Goal: Information Seeking & Learning: Learn about a topic

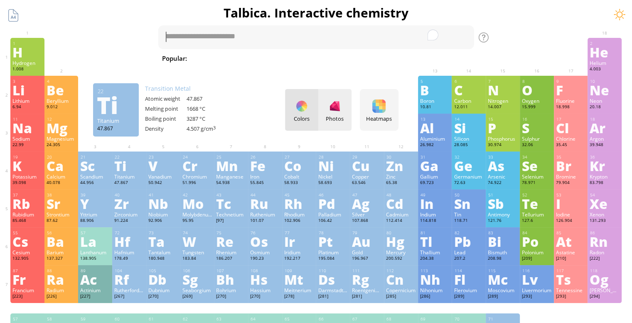
click at [338, 122] on div "Photos" at bounding box center [334, 118] width 33 height 7
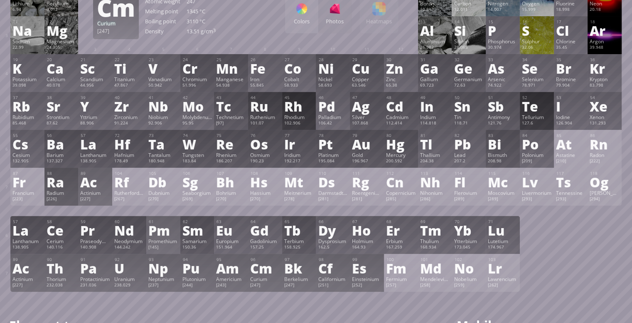
scroll to position [94, 0]
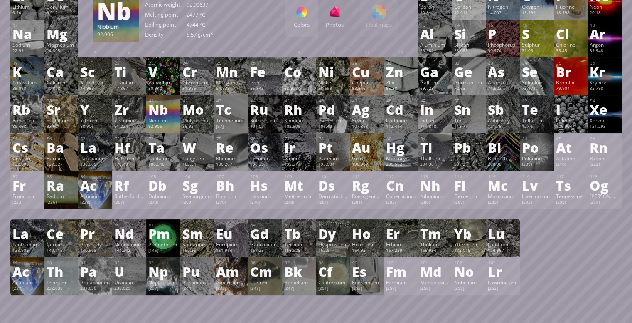
click at [149, 116] on div "41 Nb Niobium 92.906 −3, −1, 0, +1, +2, +3, +4, +5 −3, −1, 0, +1, +2, +3, +4, +…" at bounding box center [163, 114] width 34 height 38
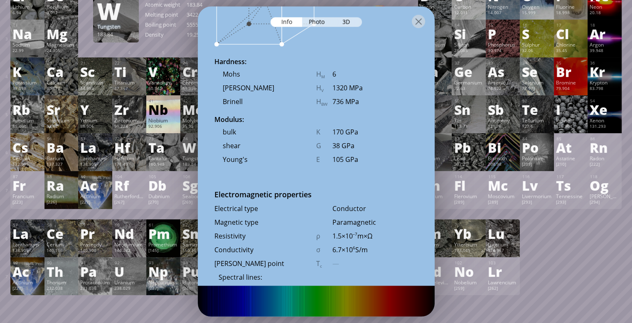
scroll to position [1291, 0]
click at [313, 20] on div "Photo" at bounding box center [317, 22] width 30 height 10
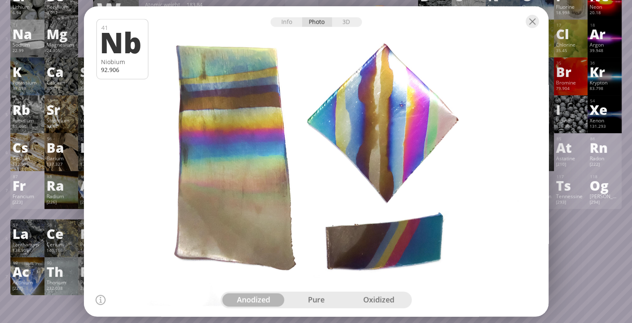
click at [360, 27] on div at bounding box center [316, 21] width 465 height 29
click at [337, 24] on div "3D" at bounding box center [347, 22] width 30 height 10
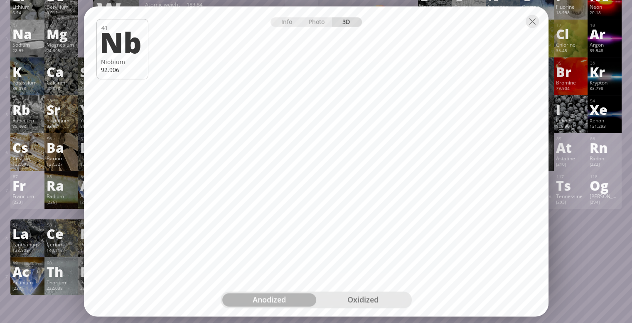
click at [367, 300] on div "oxidized" at bounding box center [363, 299] width 94 height 13
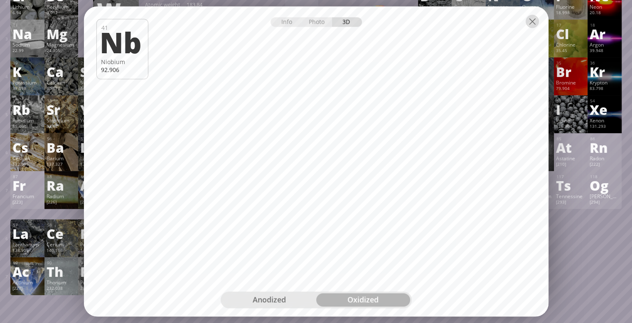
click at [532, 28] on div at bounding box center [532, 21] width 13 height 13
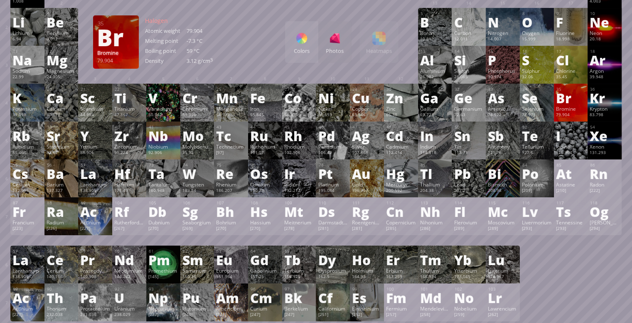
scroll to position [66, 0]
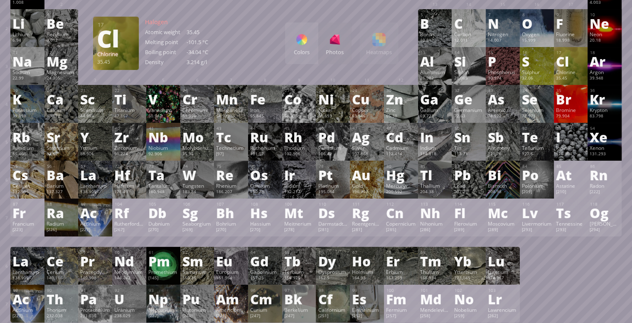
click at [559, 75] on div "17 Cl Chlorine 35.45 −1, +1, +2, +3, +4, +5, +6, +7 −1, +1, +2, +3, +4, +5, +6,…" at bounding box center [571, 66] width 34 height 38
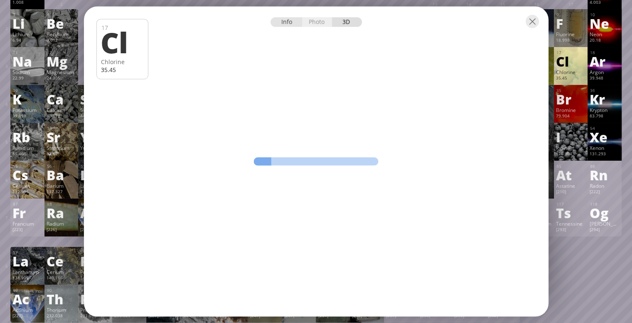
click at [299, 25] on div "Info" at bounding box center [287, 22] width 32 height 10
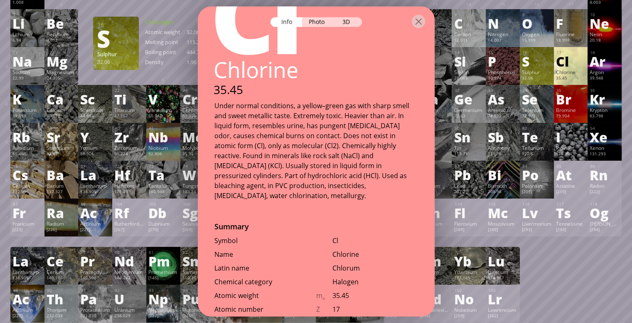
scroll to position [0, 0]
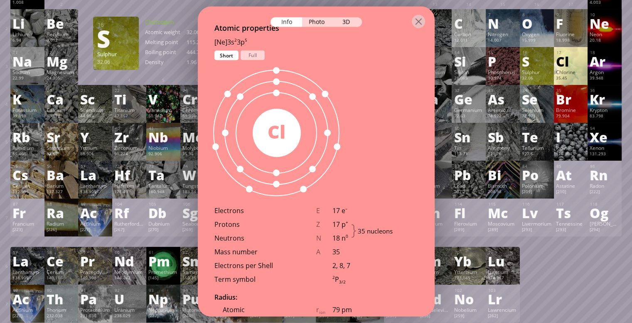
click at [367, 153] on div "Atomic properties [Ne]3s 2 3p 5 1s 2 2s 2 2p 6 3s 2 3p 5 Short Full 35 Cl Elect…" at bounding box center [316, 183] width 237 height 323
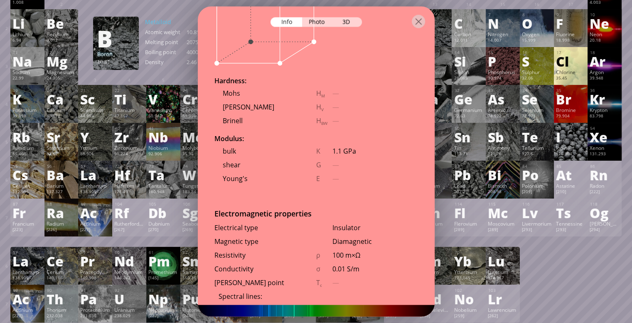
scroll to position [1273, 0]
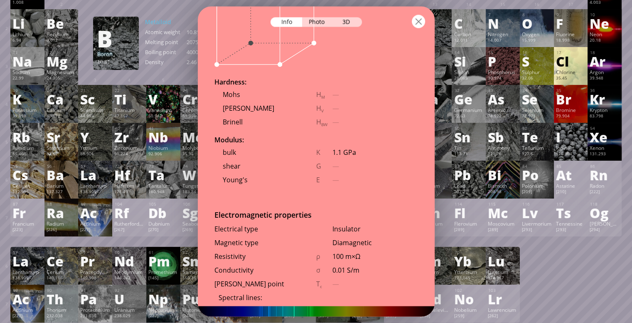
click at [414, 25] on div at bounding box center [418, 21] width 13 height 13
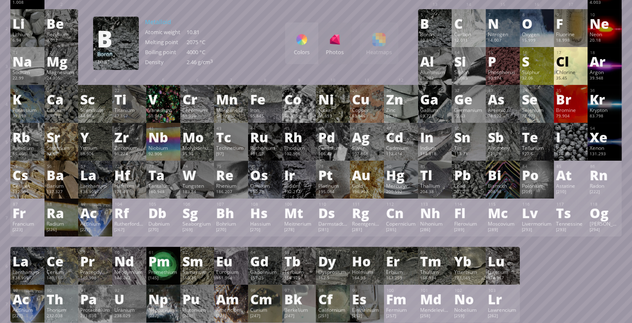
click at [419, 22] on div at bounding box center [418, 21] width 13 height 13
click at [392, 52] on div "Colors Photos Heatmaps Heatmaps Normal mode Melting point Boiling point Density…" at bounding box center [341, 43] width 113 height 42
click at [361, 36] on div "Colors Photos Heatmaps Heatmaps Normal mode Melting point Boiling point Density…" at bounding box center [341, 43] width 113 height 42
click at [338, 43] on div "Colors Photos" at bounding box center [318, 43] width 66 height 42
click at [301, 50] on div "Colors" at bounding box center [301, 51] width 33 height 7
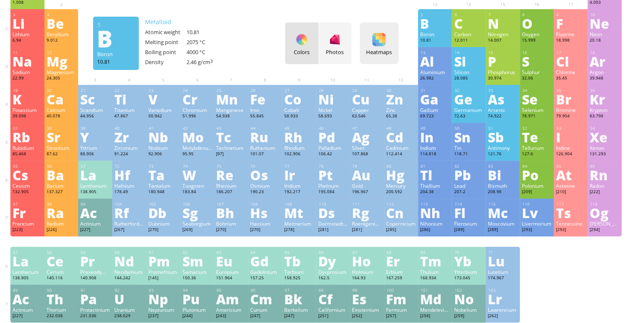
click at [382, 43] on div at bounding box center [378, 39] width 13 height 13
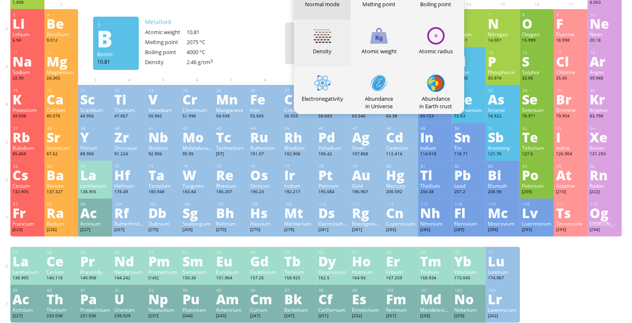
click at [343, 44] on div "Density" at bounding box center [322, 43] width 57 height 47
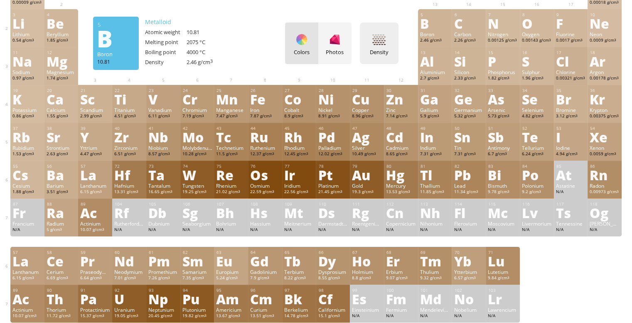
click at [372, 39] on div "Density Heatmaps Normal mode Melting point Boiling point Density Atomic weight …" at bounding box center [379, 43] width 39 height 42
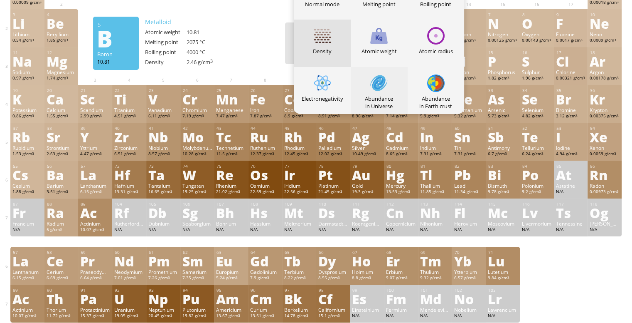
click at [406, 84] on div "Abundance in Universe" at bounding box center [379, 90] width 57 height 47
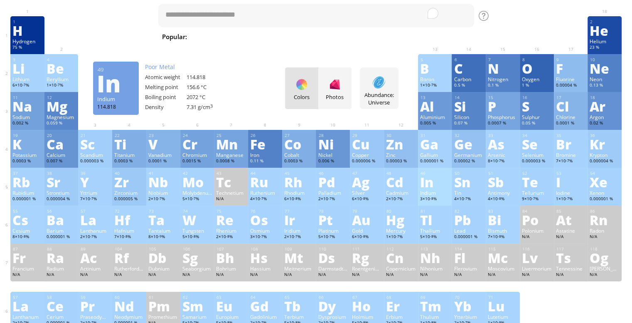
scroll to position [0, 0]
